Goal: Task Accomplishment & Management: Manage account settings

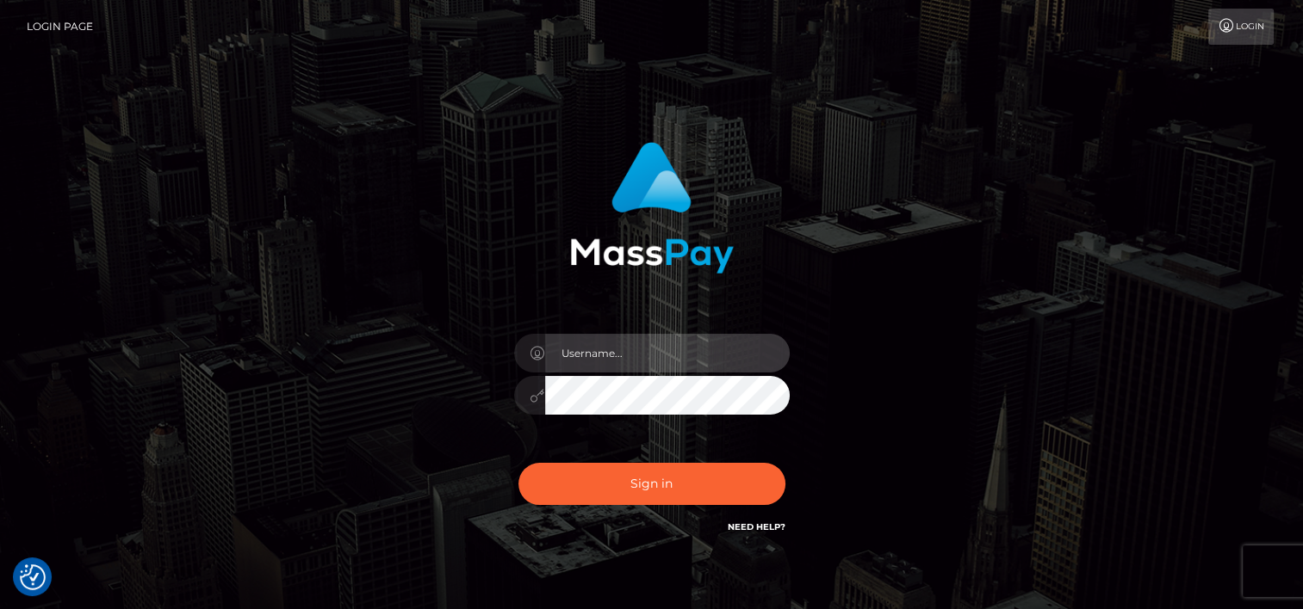
click at [647, 358] on input "text" at bounding box center [667, 353] width 244 height 39
type input "tammyk.cforth"
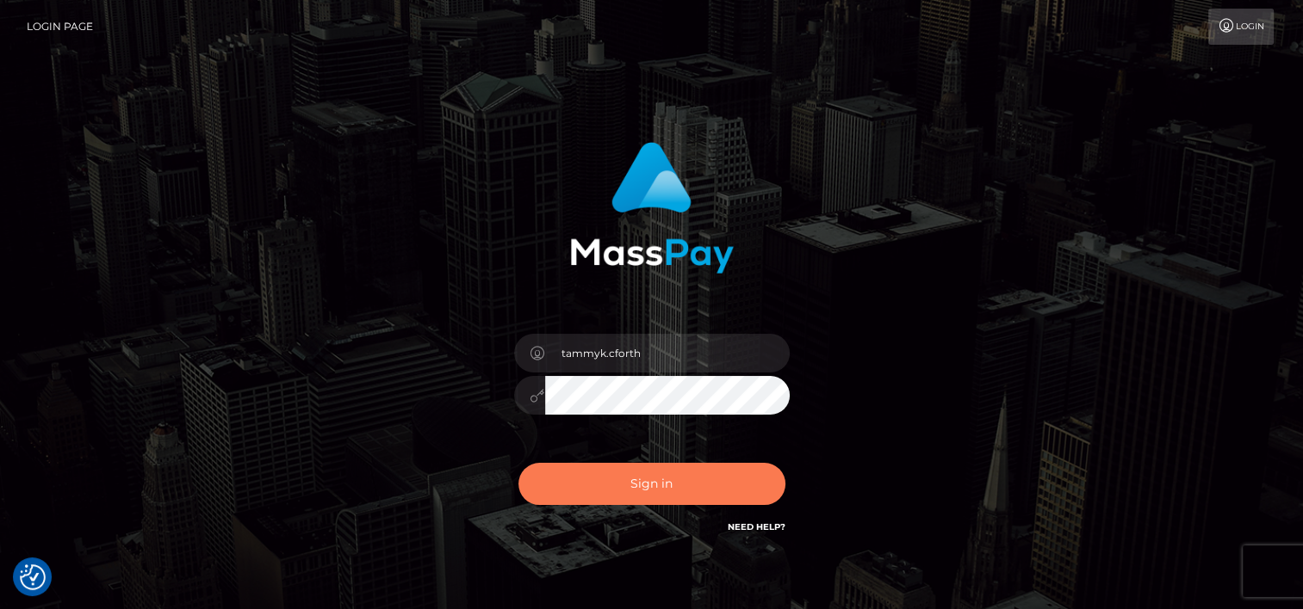
click at [640, 485] on button "Sign in" at bounding box center [651, 484] width 267 height 42
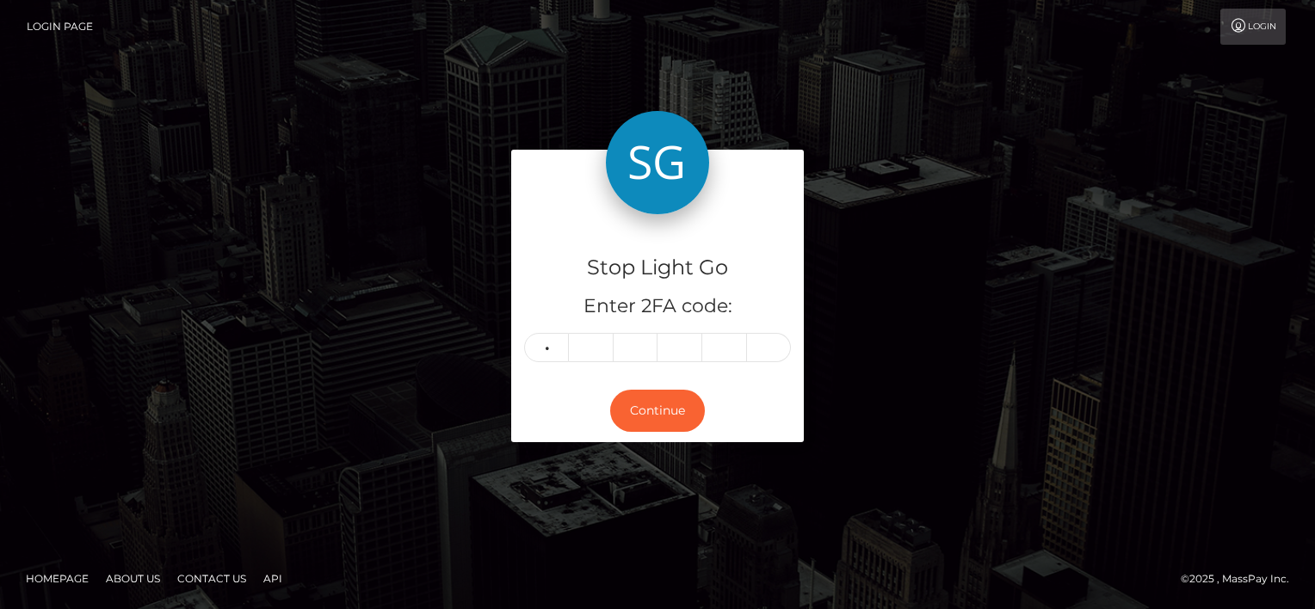
type input "4"
type input "5"
type input "8"
type input "3"
type input "5"
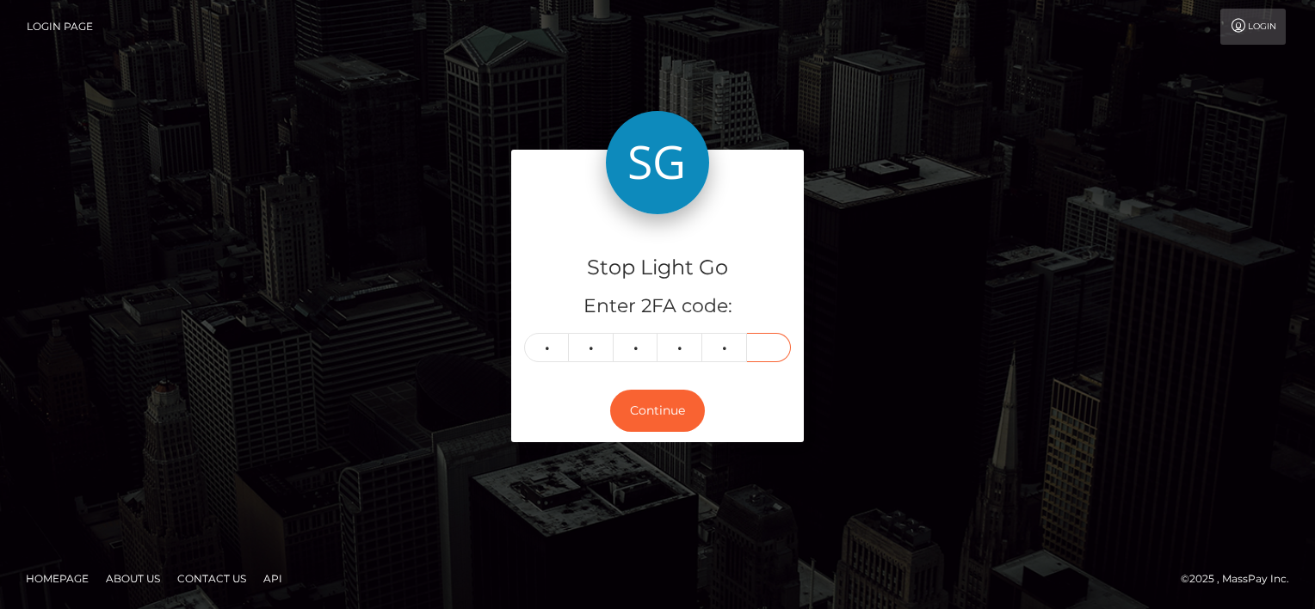
type input "2"
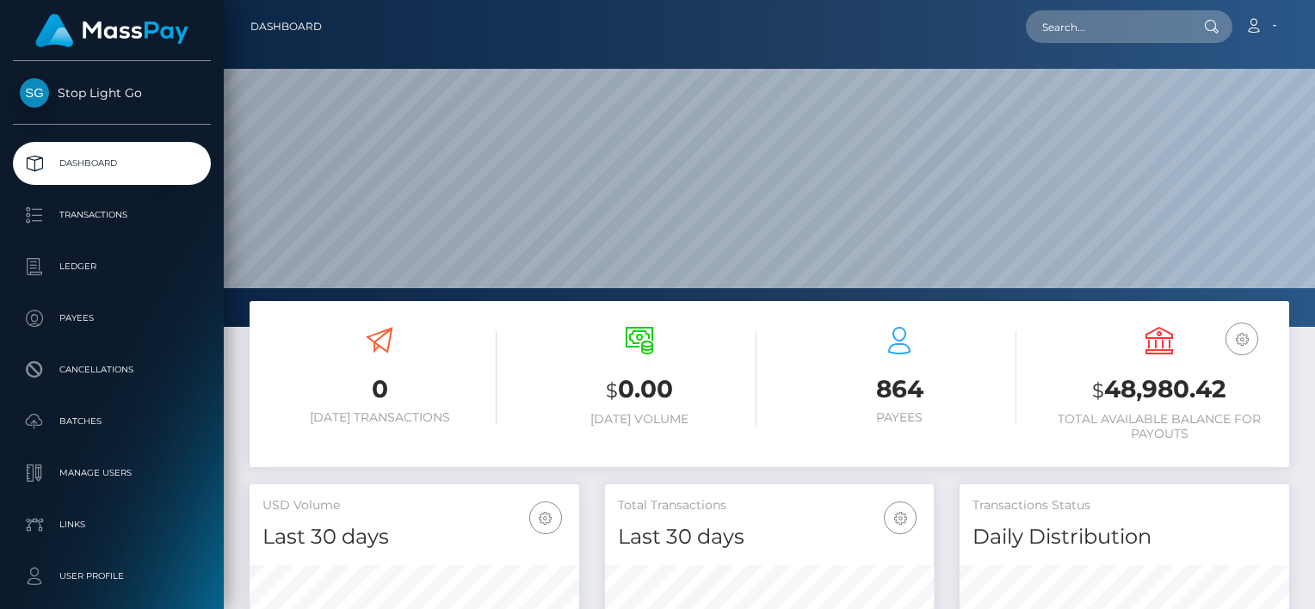
scroll to position [305, 330]
